Goal: Task Accomplishment & Management: Use online tool/utility

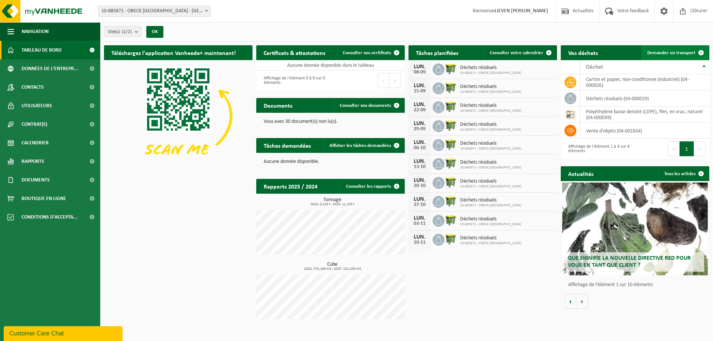
click at [673, 59] on link "Demander un transport" at bounding box center [674, 52] width 67 height 15
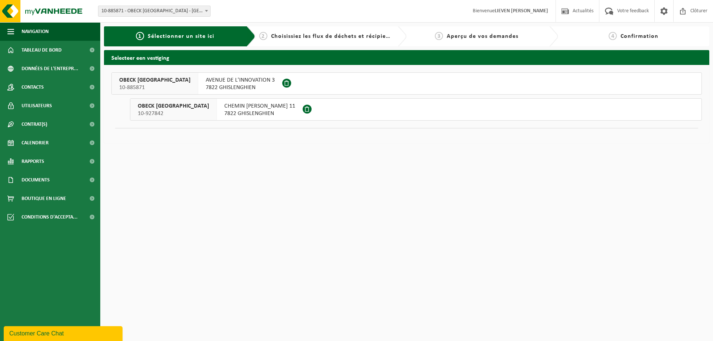
click at [218, 89] on span "7822 GHISLENGHIEN" at bounding box center [240, 87] width 69 height 7
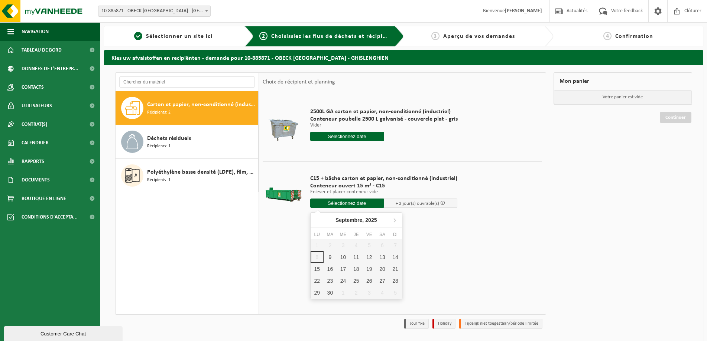
click at [336, 205] on input "text" at bounding box center [347, 203] width 74 height 9
click at [330, 261] on div "9" at bounding box center [329, 257] width 13 height 12
type input "à partir de 2025-09-09"
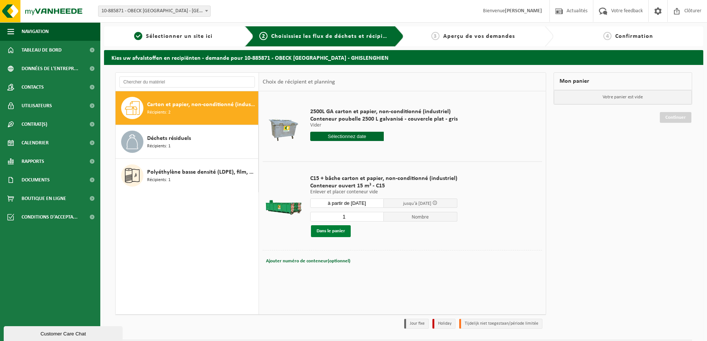
click at [332, 231] on button "Dans le panier" at bounding box center [331, 231] width 40 height 12
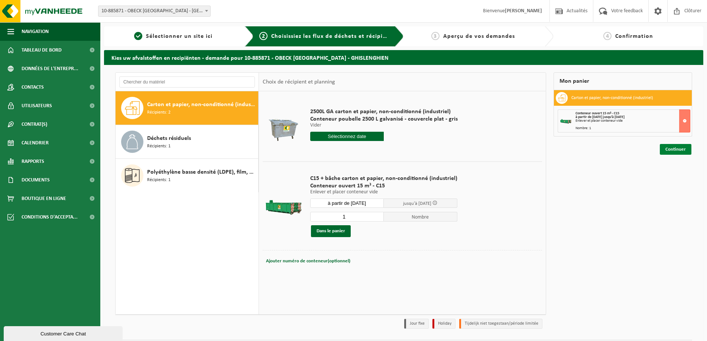
click at [679, 151] on link "Continuer" at bounding box center [675, 149] width 32 height 11
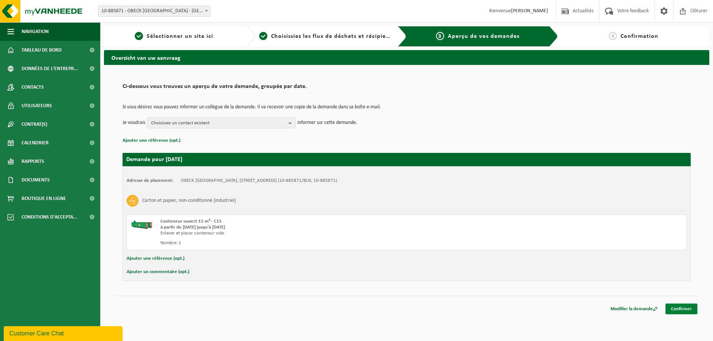
click at [683, 312] on link "Confirmer" at bounding box center [681, 309] width 32 height 11
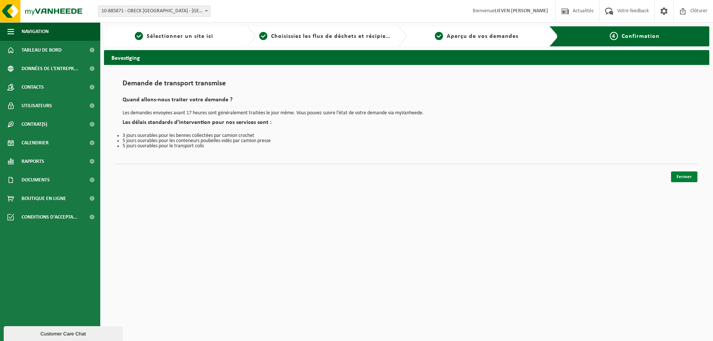
click at [686, 177] on link "Fermer" at bounding box center [684, 177] width 26 height 11
